Goal: Task Accomplishment & Management: Manage account settings

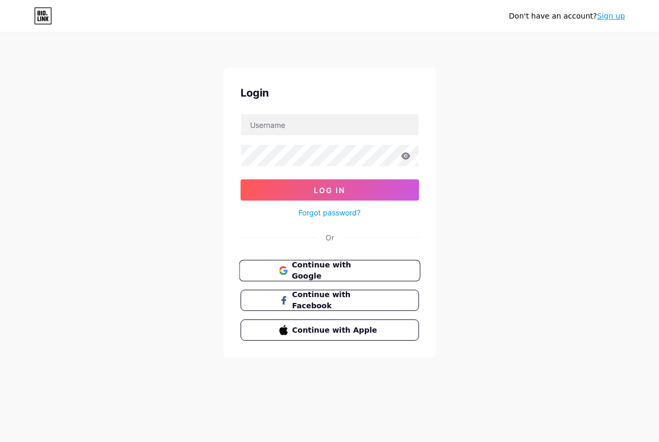
click at [318, 276] on span "Continue with Google" at bounding box center [335, 271] width 89 height 23
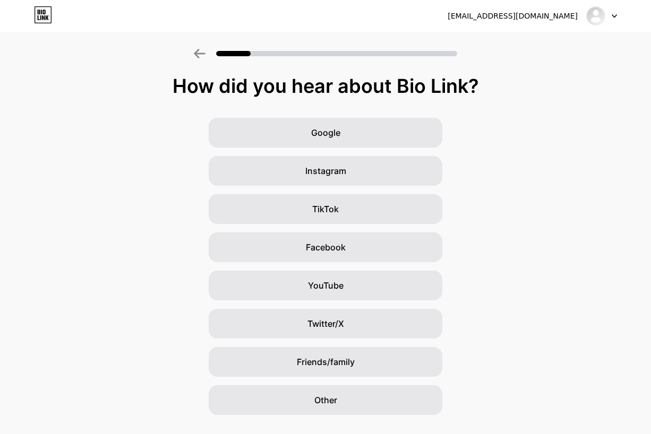
scroll to position [23, 0]
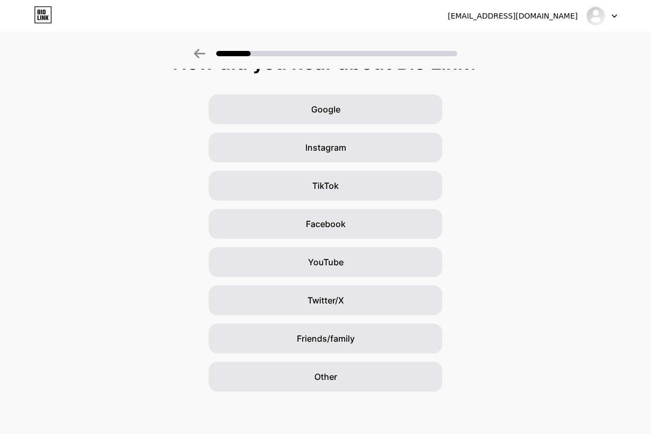
click at [528, 169] on div "Google Instagram TikTok Facebook YouTube Twitter/X Friends/family Other" at bounding box center [325, 242] width 651 height 297
click at [383, 369] on div "Other" at bounding box center [326, 377] width 234 height 30
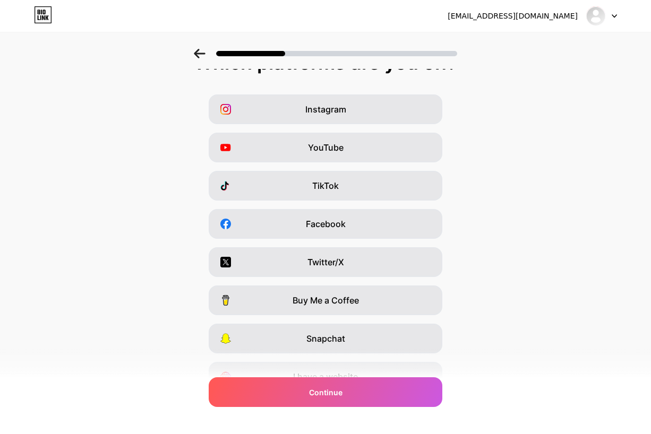
scroll to position [0, 0]
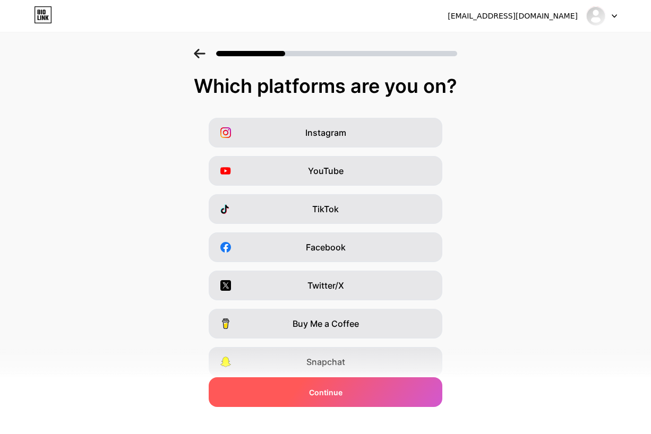
click at [376, 393] on div "Continue" at bounding box center [326, 392] width 234 height 30
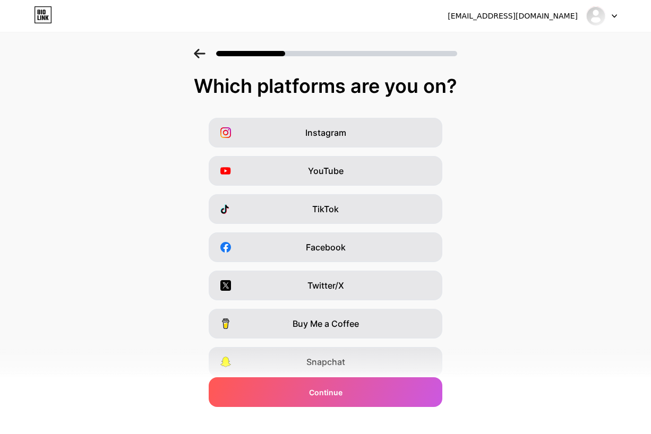
click at [520, 226] on div "Instagram YouTube TikTok Facebook Twitter/X Buy Me a Coffee Snapchat I have a w…" at bounding box center [325, 266] width 640 height 297
click at [320, 51] on div at bounding box center [336, 53] width 241 height 5
click at [199, 57] on icon at bounding box center [200, 54] width 12 height 10
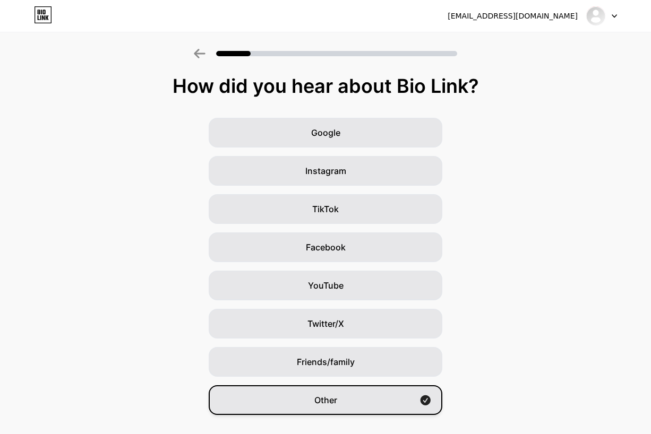
click at [377, 407] on div "Other" at bounding box center [326, 400] width 234 height 30
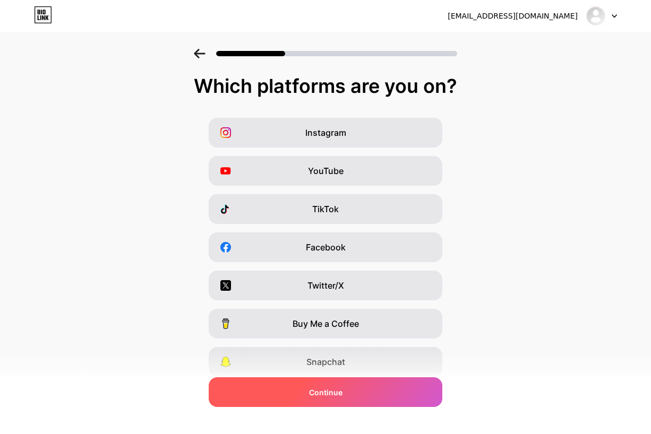
click at [295, 399] on div "Continue" at bounding box center [326, 392] width 234 height 30
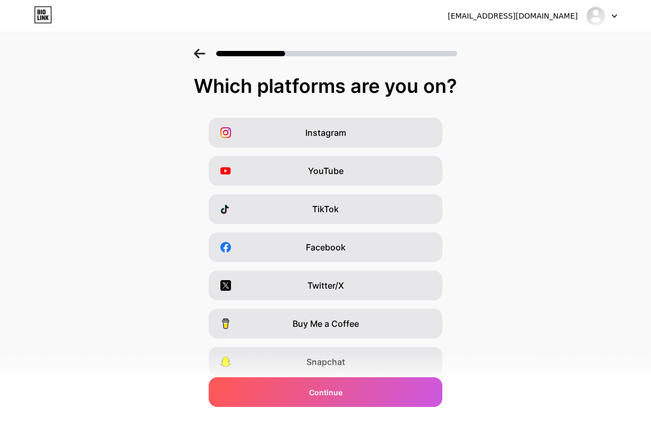
click at [205, 57] on icon at bounding box center [200, 54] width 12 height 10
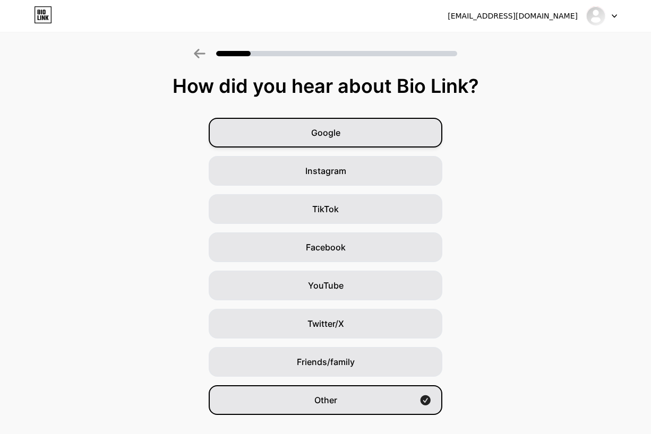
click at [291, 127] on div "Google" at bounding box center [326, 133] width 234 height 30
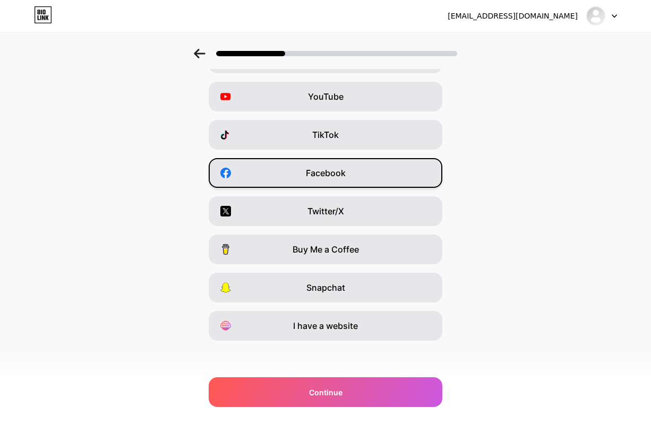
scroll to position [76, 0]
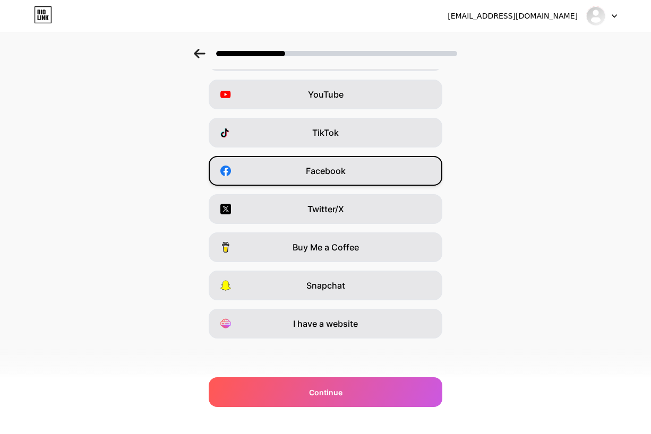
click at [362, 165] on div "Facebook" at bounding box center [326, 171] width 234 height 30
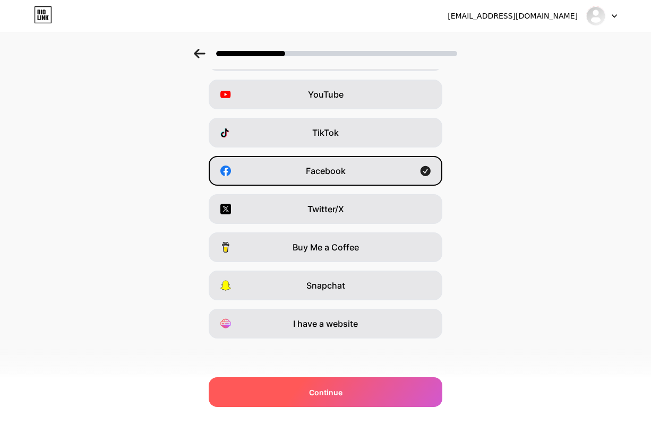
click at [365, 396] on div "Continue" at bounding box center [326, 392] width 234 height 30
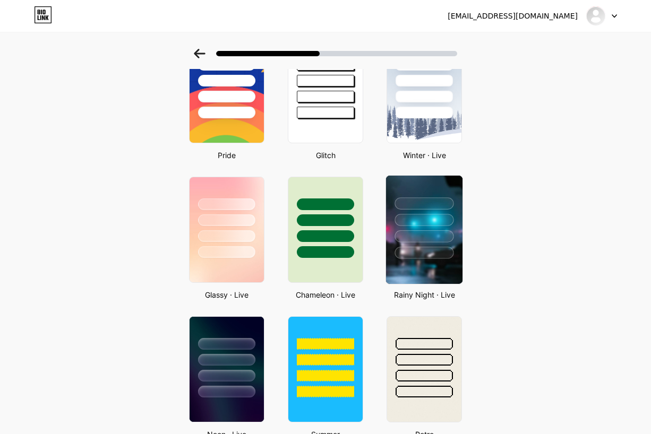
scroll to position [229, 0]
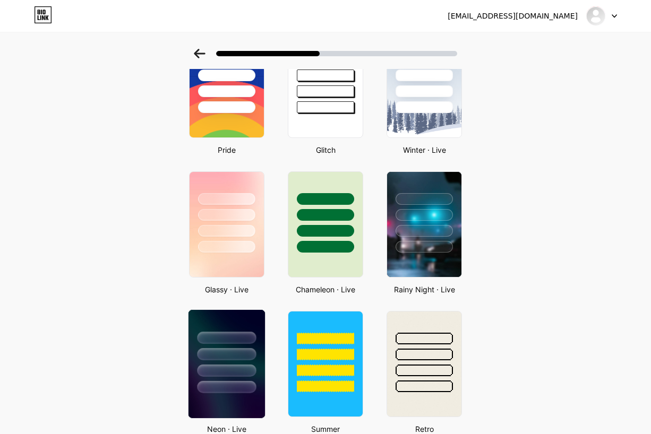
click at [261, 337] on div at bounding box center [226, 351] width 76 height 83
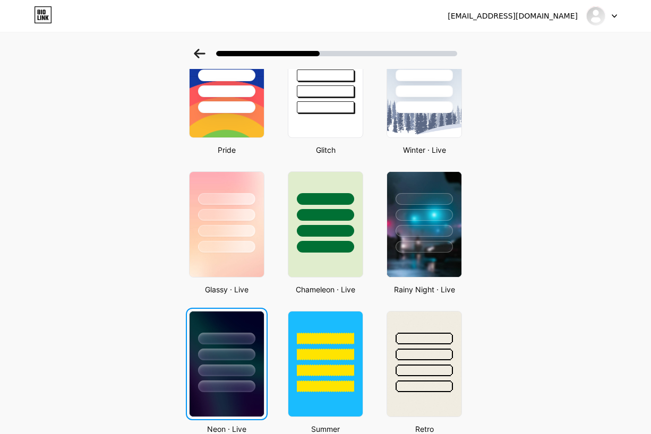
scroll to position [0, 0]
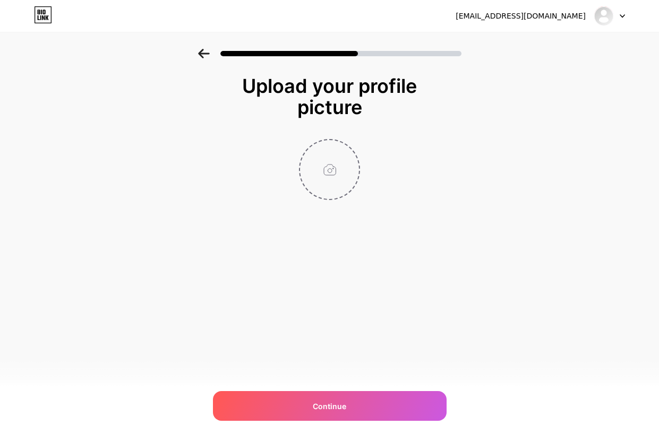
click at [330, 165] on input "file" at bounding box center [329, 169] width 59 height 59
type input "C:\fakepath\ad.png"
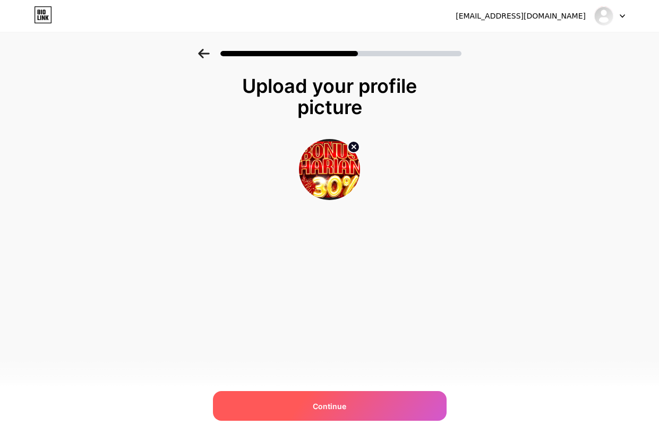
click at [348, 397] on div "Continue" at bounding box center [330, 406] width 234 height 30
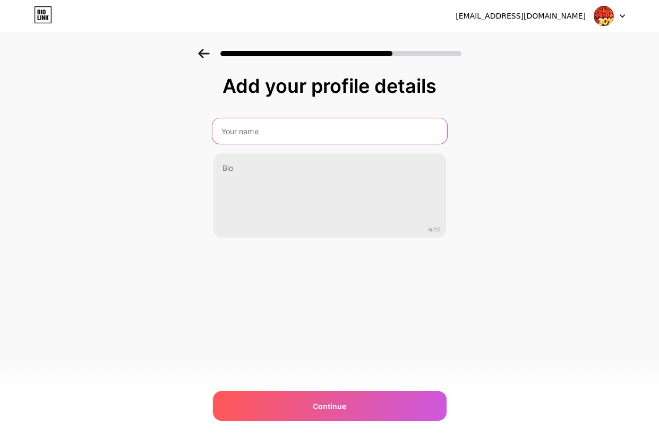
click at [327, 131] on input "text" at bounding box center [329, 130] width 235 height 25
type input "AMOR77"
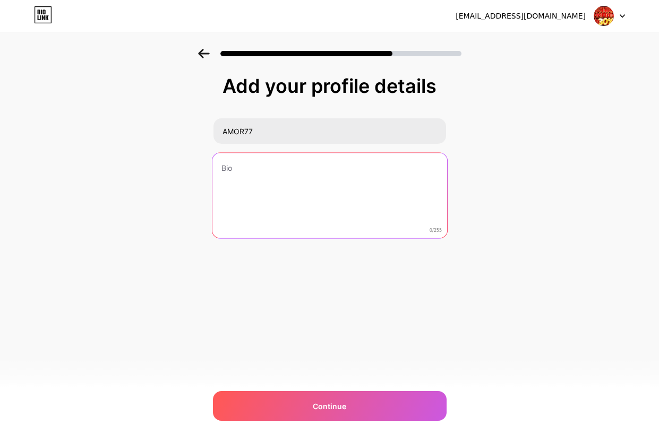
click at [314, 168] on textarea at bounding box center [329, 196] width 235 height 87
type textarea "pasti gacor gas keun"
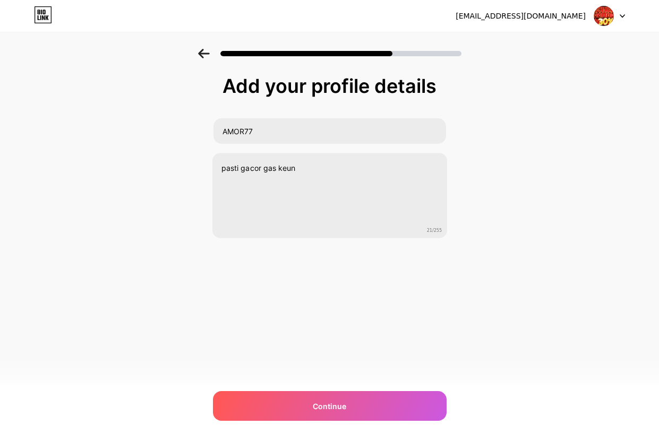
click at [350, 425] on div "adamjuna614@gmail.com Logout Link Copied Add your profile details AMOR77 pasti …" at bounding box center [329, 221] width 659 height 442
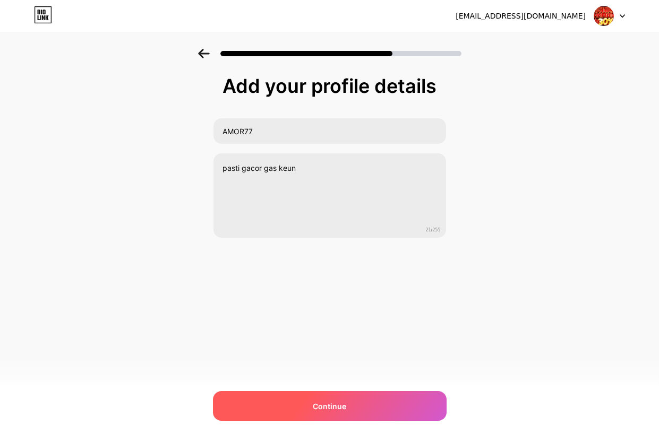
click at [326, 407] on span "Continue" at bounding box center [329, 406] width 33 height 11
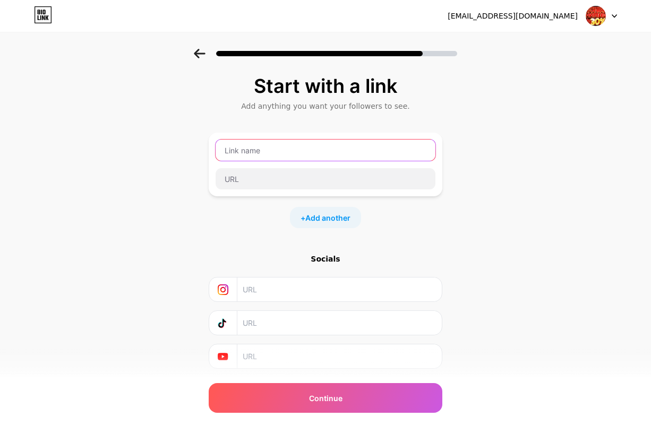
click at [314, 144] on input "text" at bounding box center [326, 150] width 220 height 21
click at [332, 216] on span "Add another" at bounding box center [327, 217] width 45 height 11
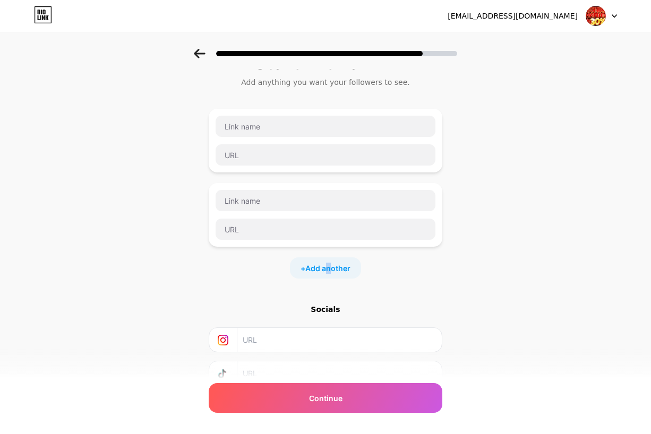
scroll to position [71, 0]
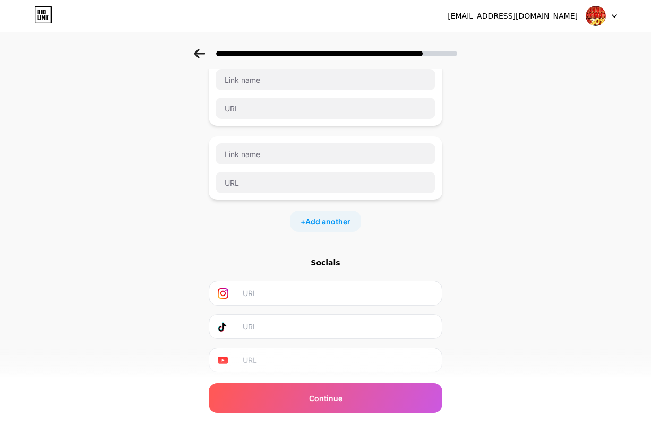
click at [343, 225] on span "Add another" at bounding box center [327, 221] width 45 height 11
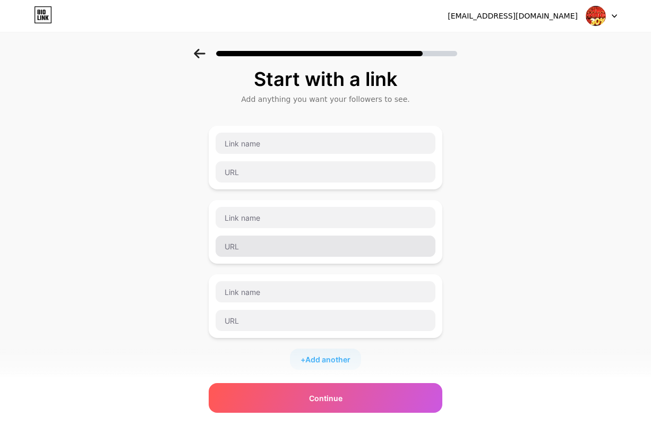
scroll to position [0, 0]
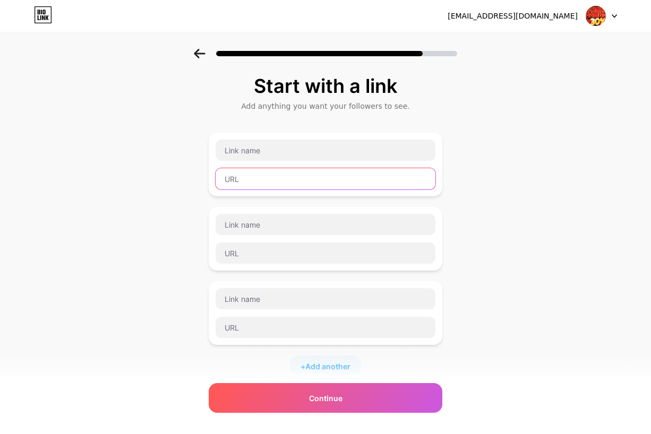
click at [310, 179] on input "text" at bounding box center [326, 178] width 220 height 21
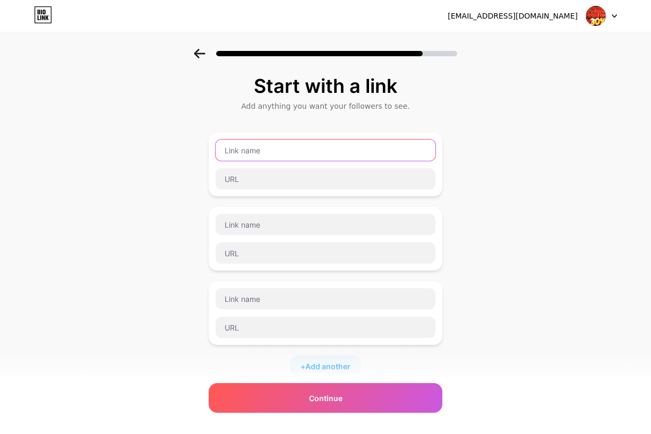
click at [305, 156] on input "text" at bounding box center [326, 150] width 220 height 21
type input "RTP AMOR77"
click at [283, 166] on div "RTP AMOR77" at bounding box center [325, 164] width 221 height 51
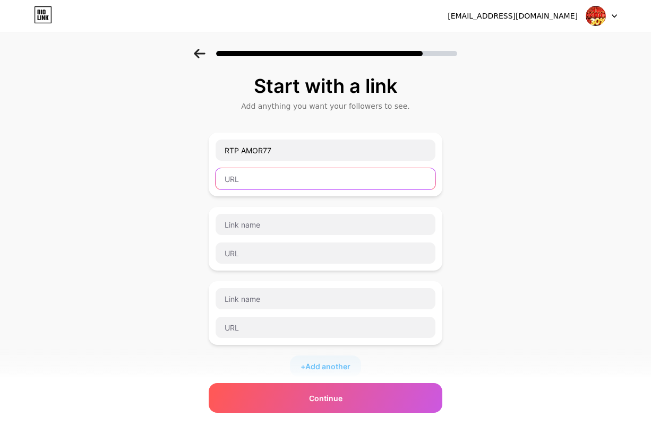
click at [285, 175] on input "text" at bounding box center [326, 178] width 220 height 21
click at [302, 184] on input "text" at bounding box center [326, 178] width 220 height 21
paste input "https://rtp-amor77.xyz/index.html"
type input "https://rtp-amor77.xyz/index.html"
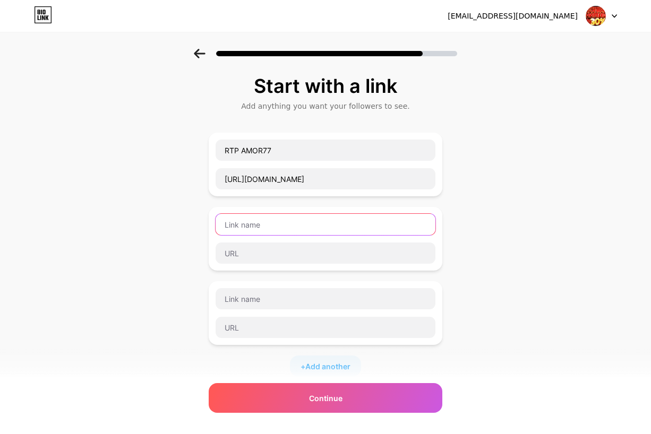
click at [306, 217] on input "text" at bounding box center [326, 224] width 220 height 21
type input "s"
type input "GACORKUY"
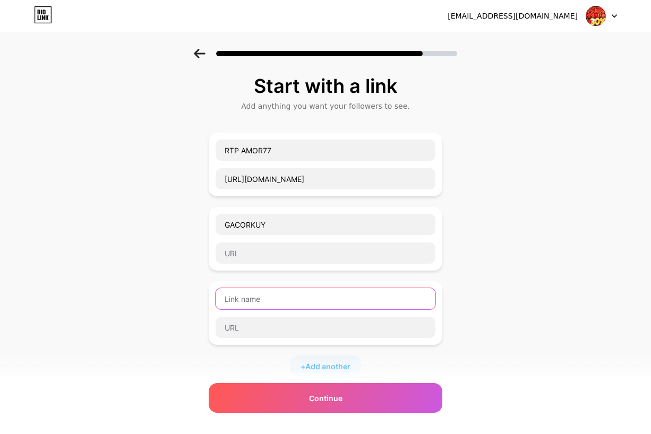
click at [310, 289] on input "text" at bounding box center [326, 298] width 220 height 21
type input "J"
click at [294, 302] on input "text" at bounding box center [326, 298] width 220 height 21
type input "s"
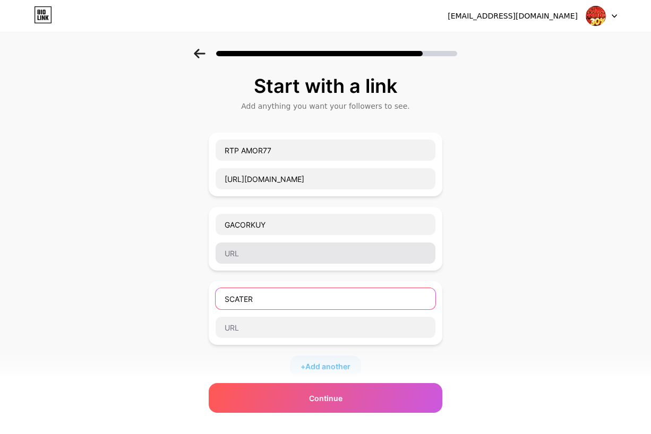
type input "SCATER"
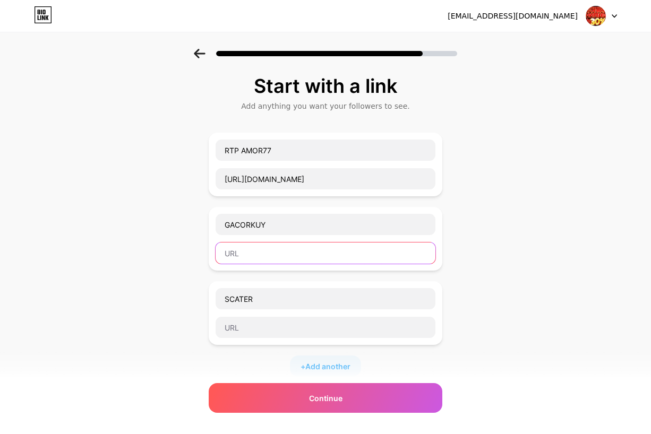
click at [292, 260] on input "text" at bounding box center [326, 253] width 220 height 21
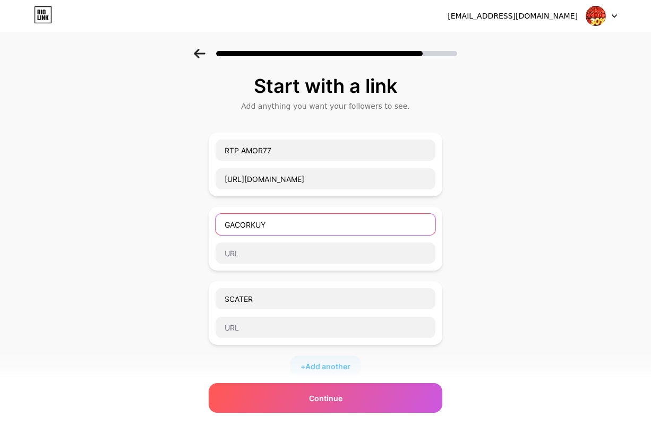
click at [255, 221] on input "GACORKUY" at bounding box center [326, 224] width 220 height 21
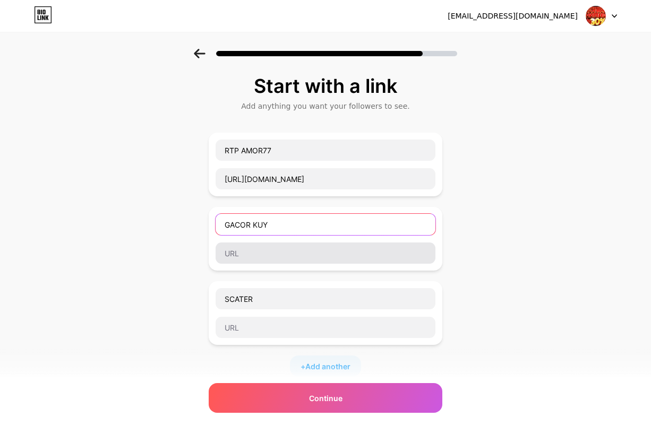
type input "GACOR KUY"
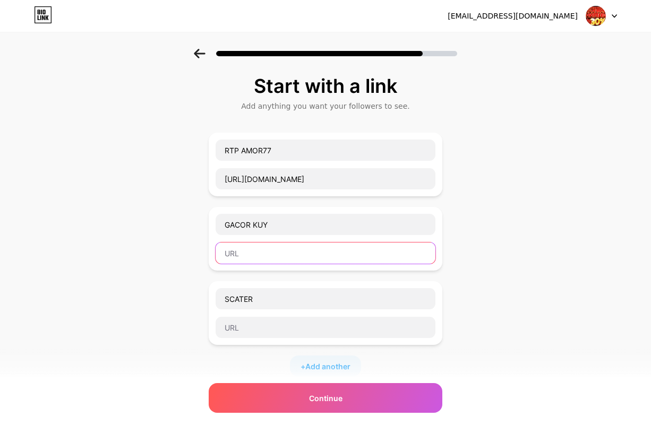
click at [278, 244] on input "text" at bounding box center [326, 253] width 220 height 21
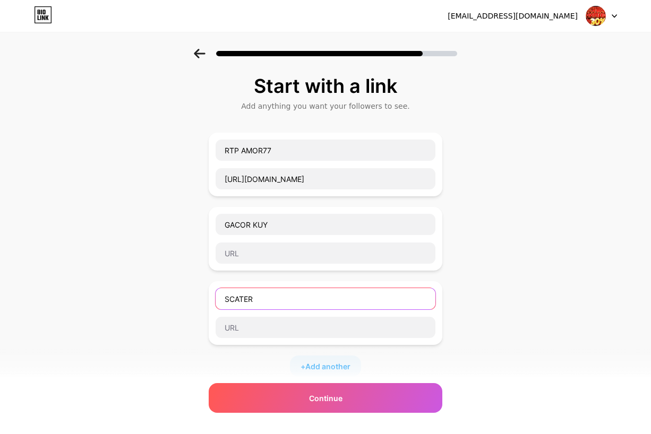
click at [285, 302] on input "SCATER" at bounding box center [326, 298] width 220 height 21
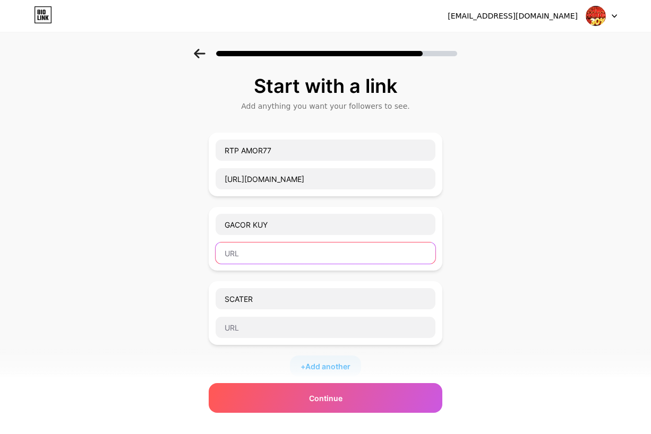
click at [292, 261] on input "text" at bounding box center [326, 253] width 220 height 21
click at [284, 251] on input "text" at bounding box center [326, 253] width 220 height 21
paste input "https://link2.amor77top.com"
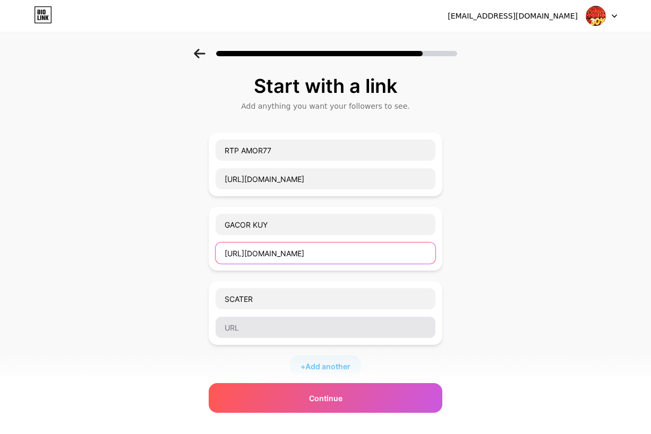
type input "https://link2.amor77top.com"
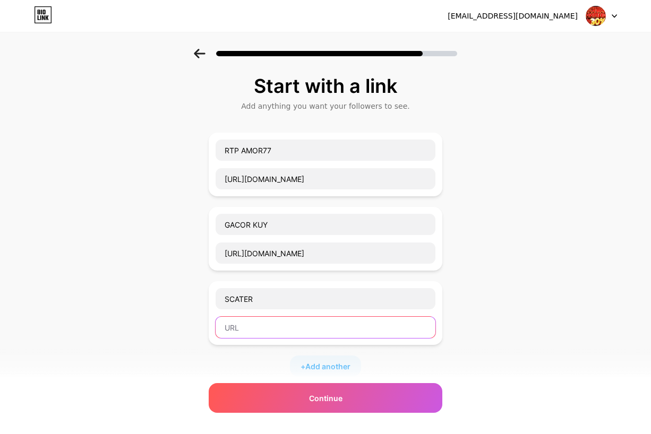
click at [285, 330] on input "text" at bounding box center [326, 327] width 220 height 21
click at [322, 332] on input "text" at bounding box center [326, 327] width 220 height 21
paste input "https://capsu.link/nagapetir"
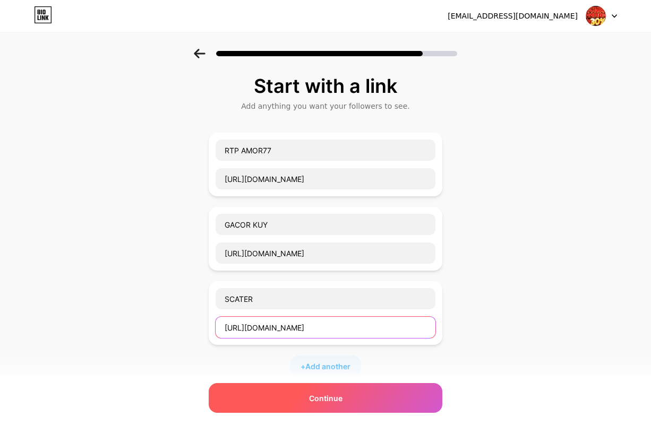
type input "https://capsu.link/nagapetir"
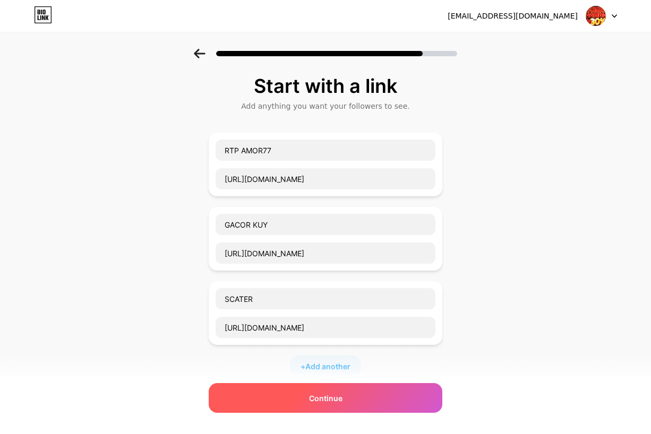
click at [355, 393] on div "Continue" at bounding box center [326, 398] width 234 height 30
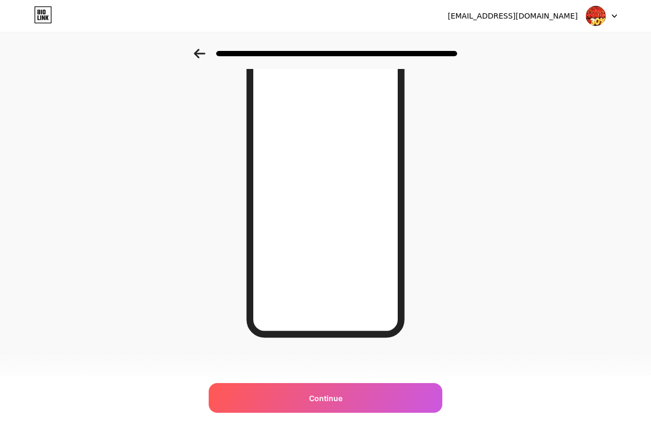
scroll to position [99, 0]
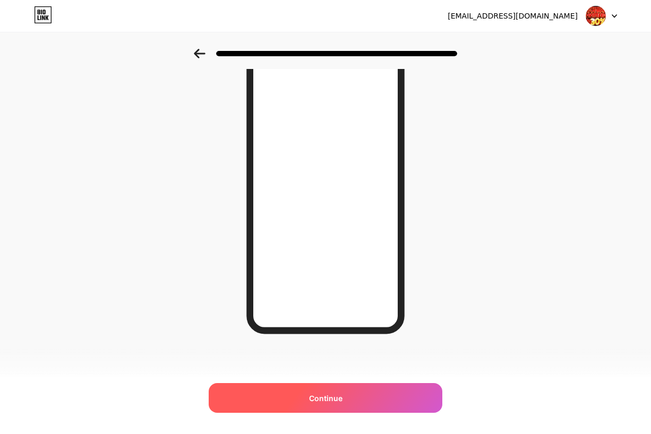
click at [337, 394] on span "Continue" at bounding box center [325, 398] width 33 height 11
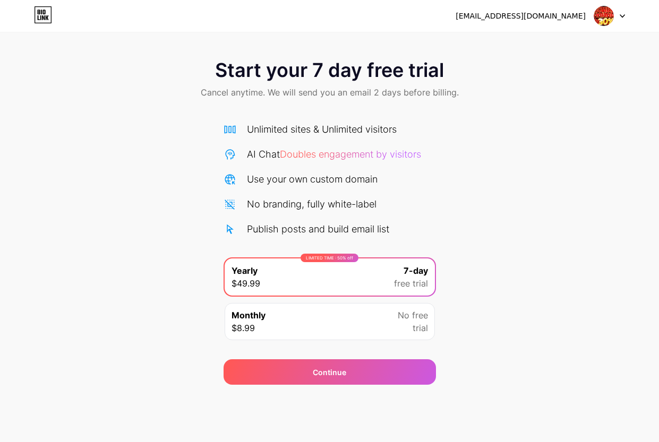
click at [603, 17] on img at bounding box center [604, 16] width 20 height 20
click at [536, 49] on li "Logout" at bounding box center [559, 43] width 132 height 29
